Goal: Task Accomplishment & Management: Manage account settings

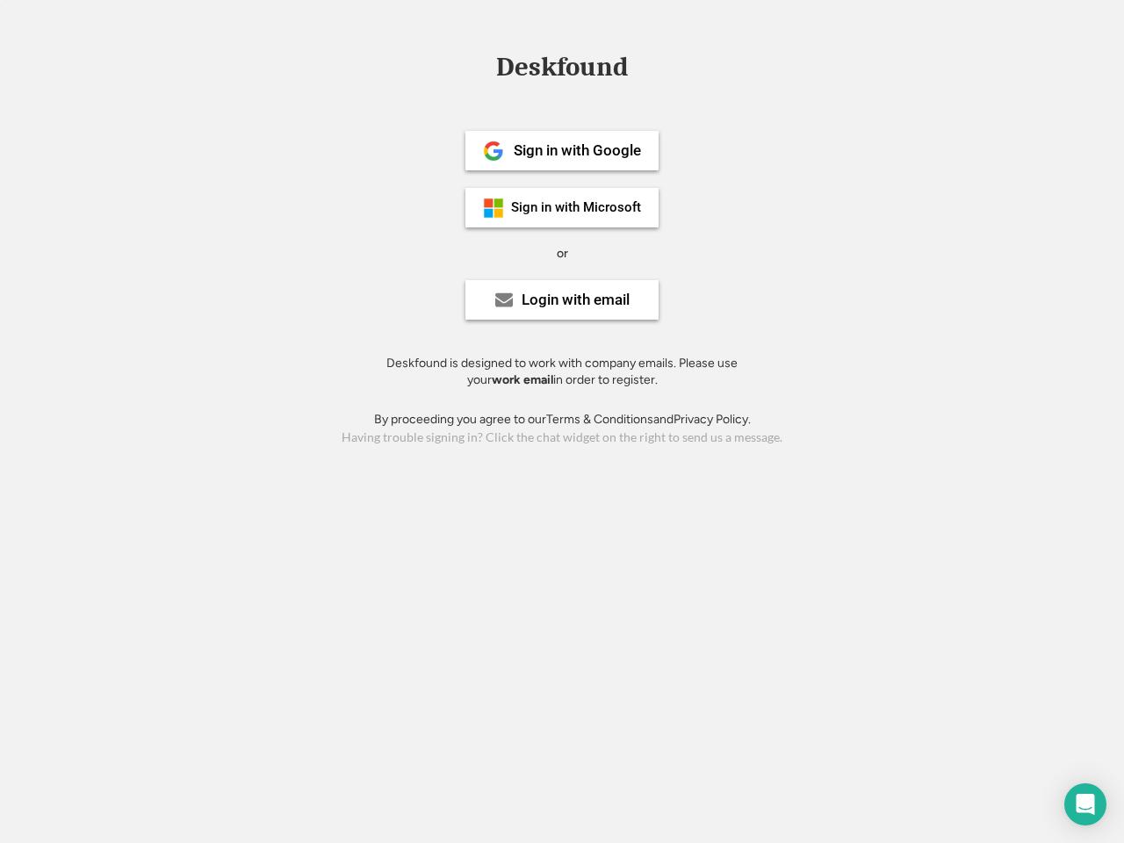
click at [562, 251] on div "or" at bounding box center [562, 254] width 11 height 18
click at [562, 70] on div "Deskfound" at bounding box center [562, 67] width 149 height 27
click at [480, 66] on div "Deskfound" at bounding box center [562, 70] width 1124 height 33
click at [562, 70] on div "Deskfound" at bounding box center [562, 67] width 149 height 27
click at [562, 253] on div "or" at bounding box center [562, 254] width 11 height 18
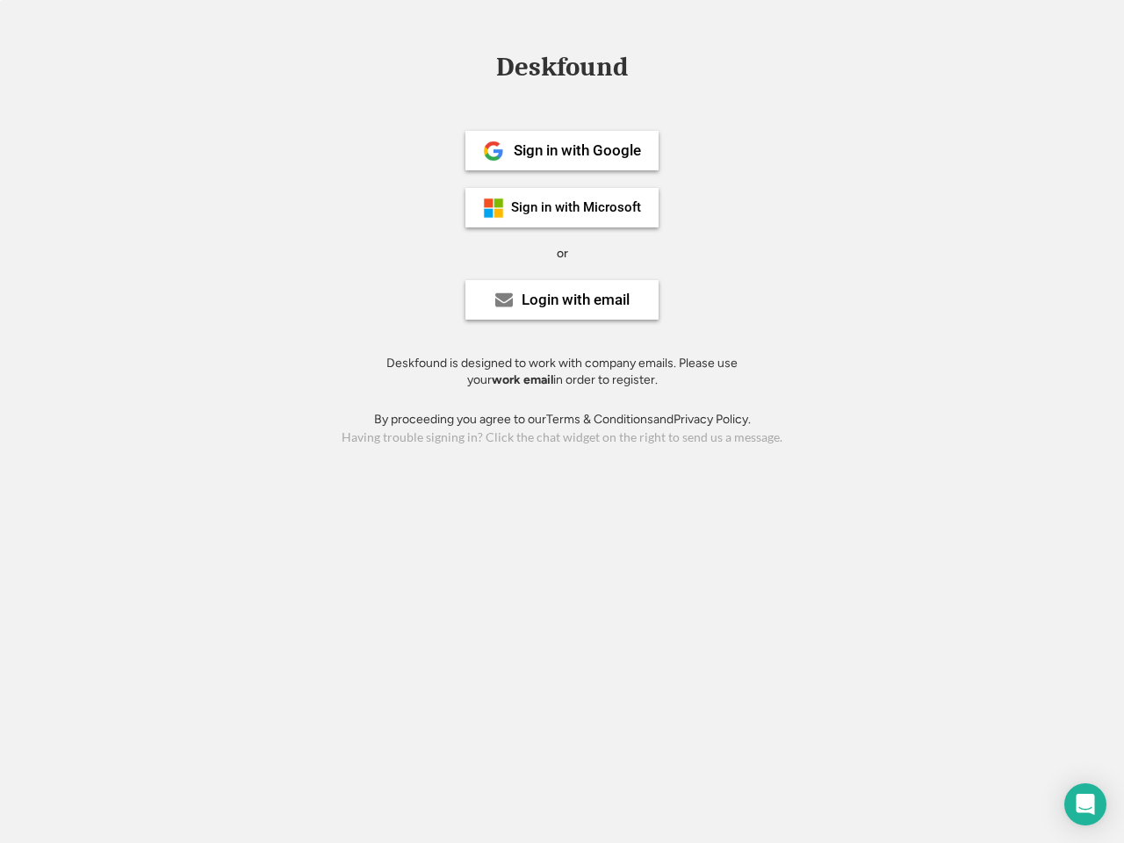
click at [562, 150] on div "Sign in with Google" at bounding box center [577, 150] width 127 height 15
click at [577, 150] on div "Sign in with Google" at bounding box center [577, 150] width 127 height 15
click at [494, 151] on img at bounding box center [493, 151] width 21 height 21
click at [562, 207] on div "Sign in with Microsoft" at bounding box center [576, 207] width 130 height 13
click at [577, 207] on div "Sign in with Microsoft" at bounding box center [576, 207] width 130 height 13
